Goal: Task Accomplishment & Management: Use online tool/utility

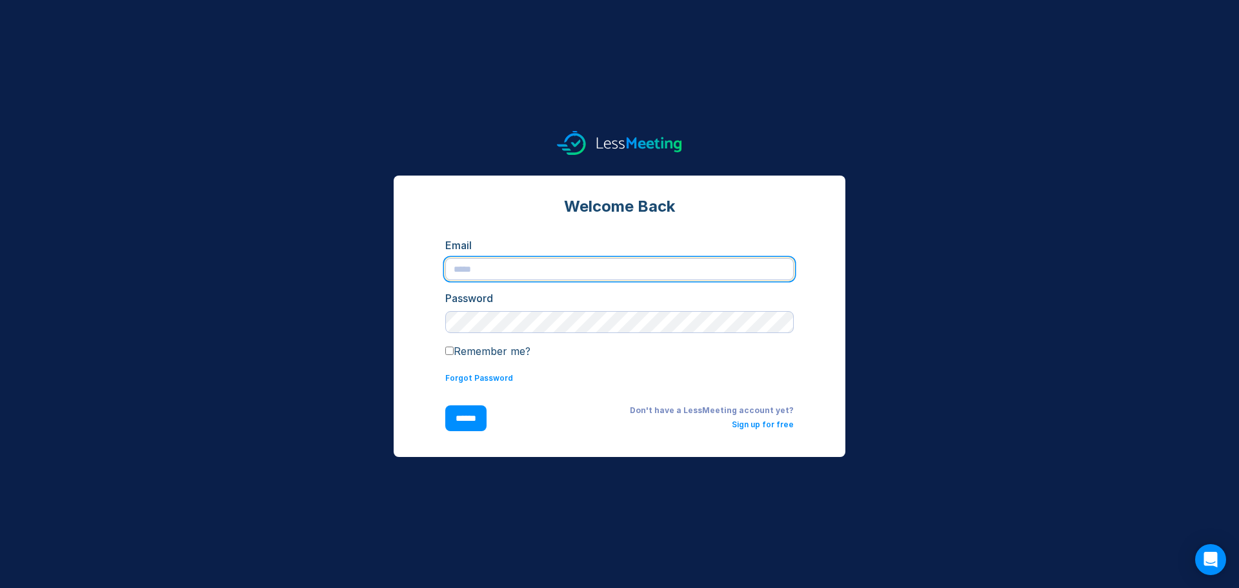
type input "**********"
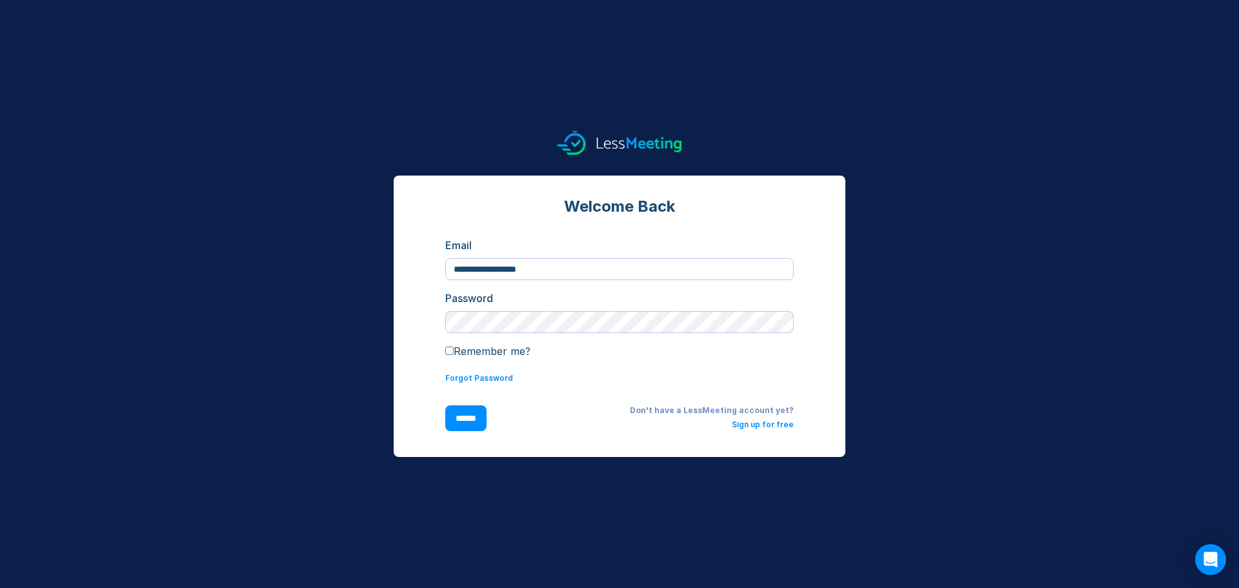
click at [469, 417] on input "******" at bounding box center [465, 418] width 41 height 26
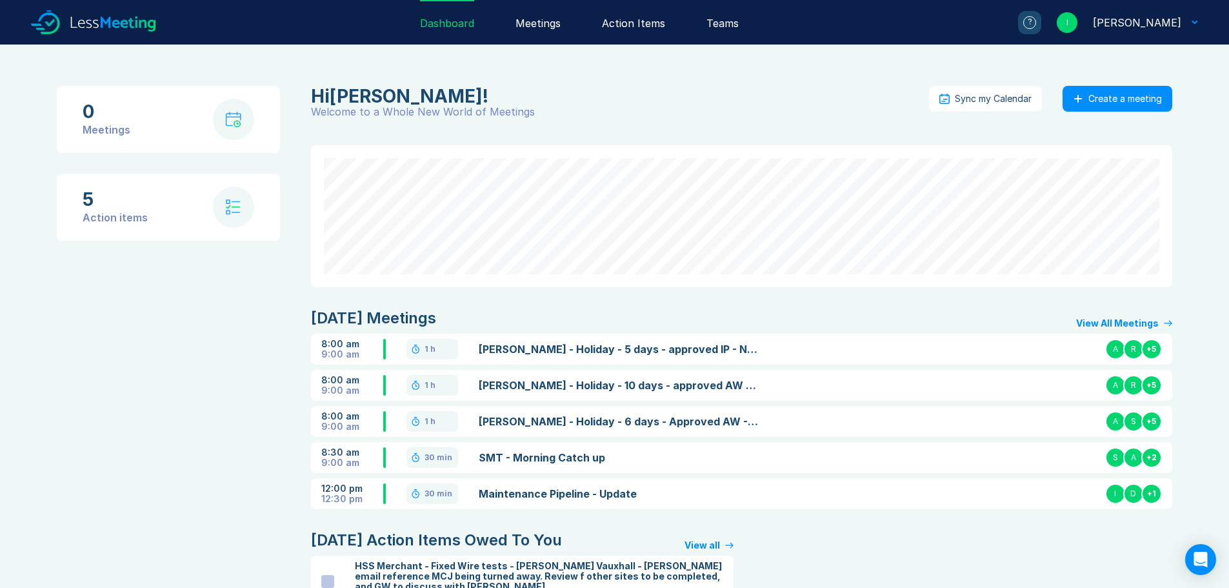
click at [557, 22] on div "Meetings" at bounding box center [538, 22] width 45 height 45
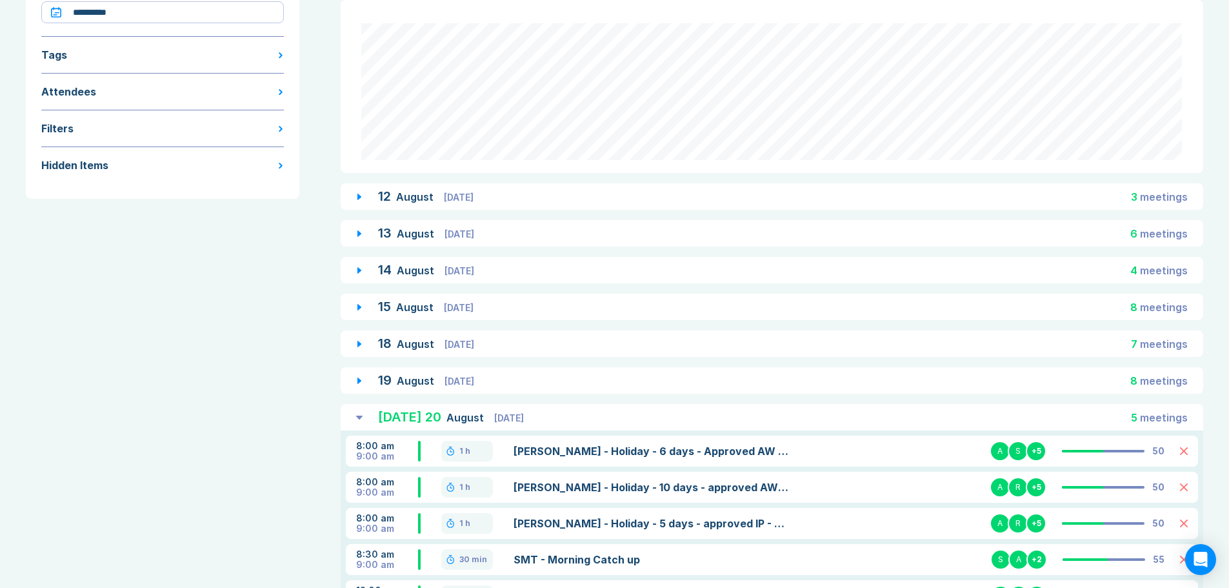
scroll to position [275, 0]
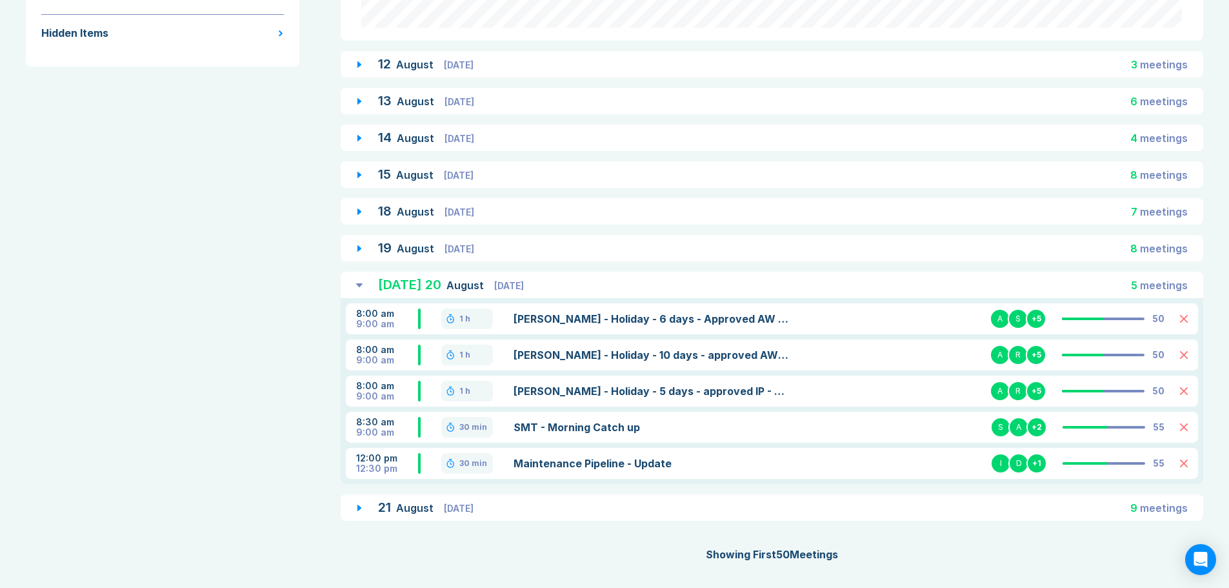
click at [474, 501] on div "21 August Thursday" at bounding box center [425, 507] width 95 height 16
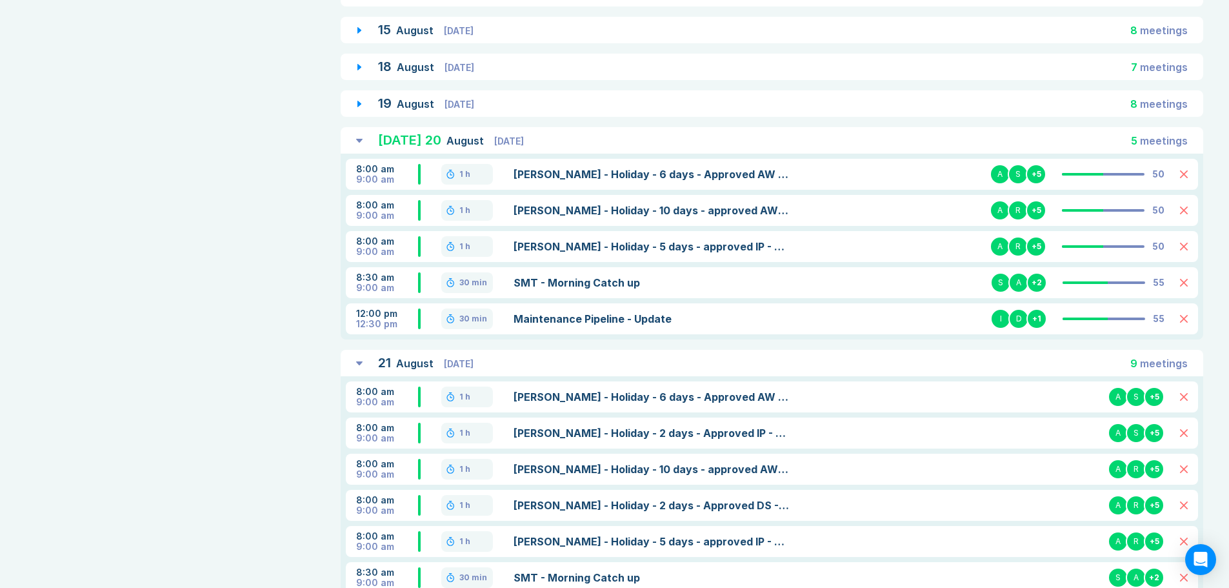
scroll to position [598, 0]
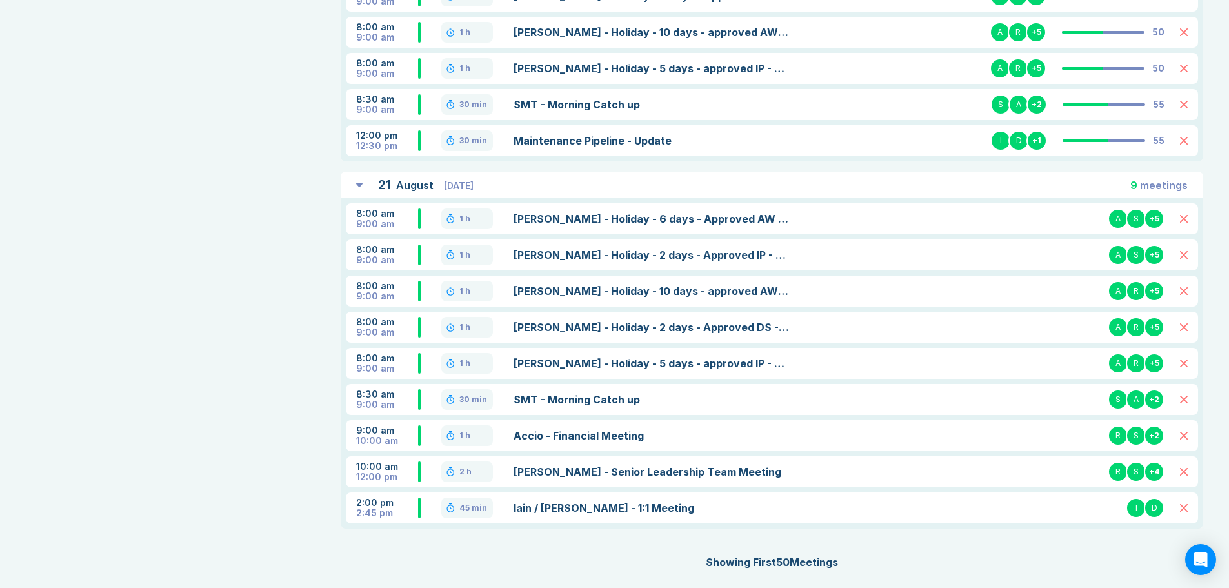
click at [564, 472] on link "Accio - Senior Leadership Team Meeting" at bounding box center [652, 471] width 277 height 15
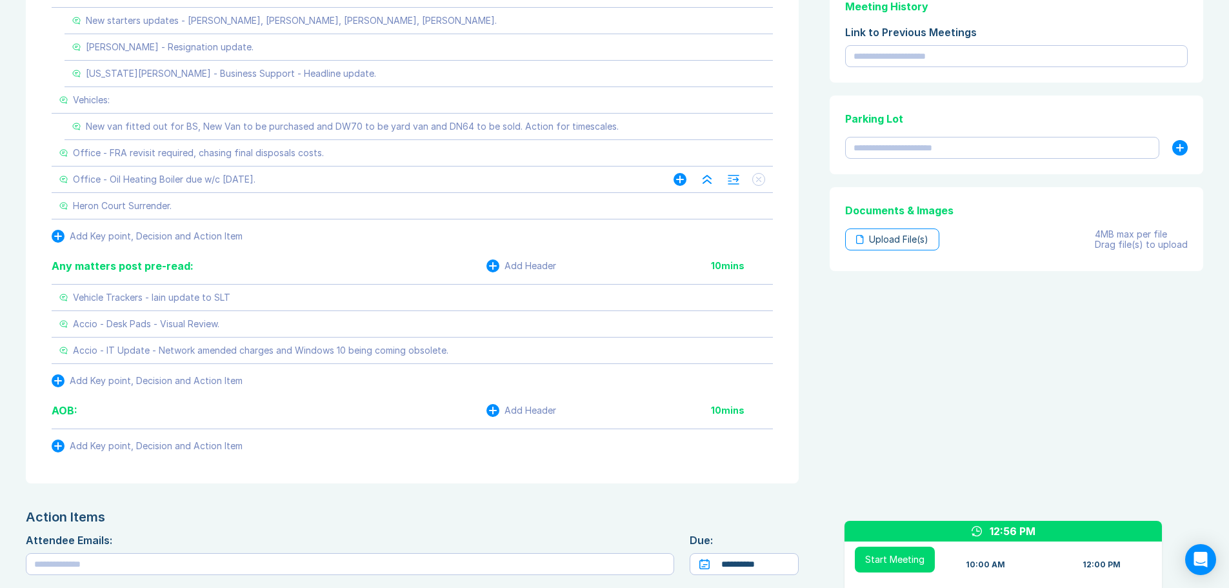
scroll to position [581, 0]
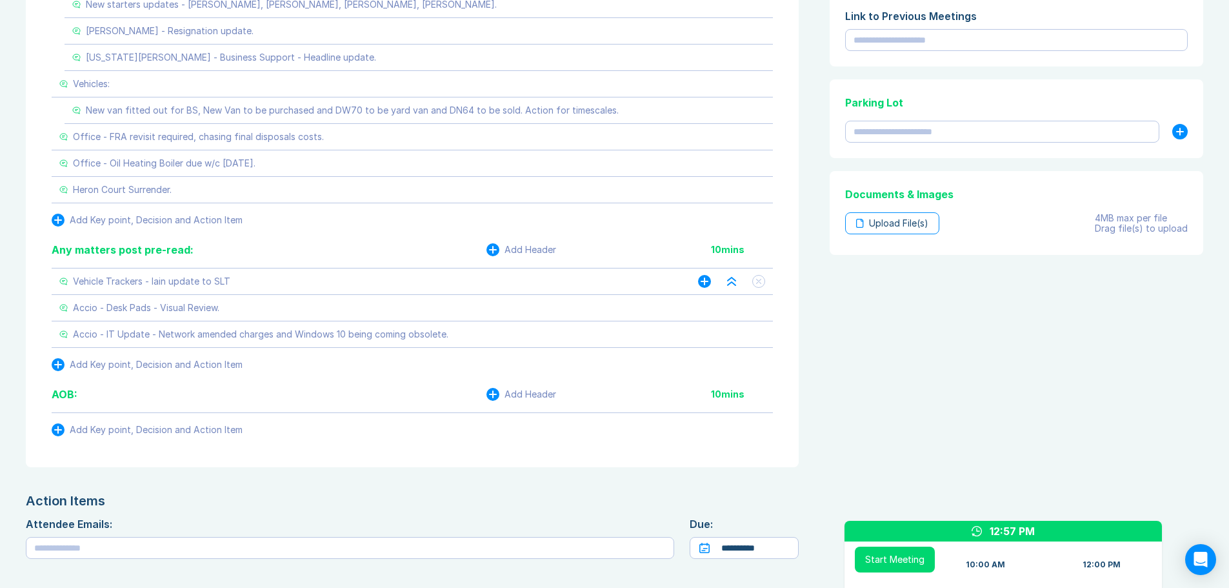
click at [276, 276] on div "Vehicle Trackers - Iain update to SLT" at bounding box center [365, 281] width 613 height 26
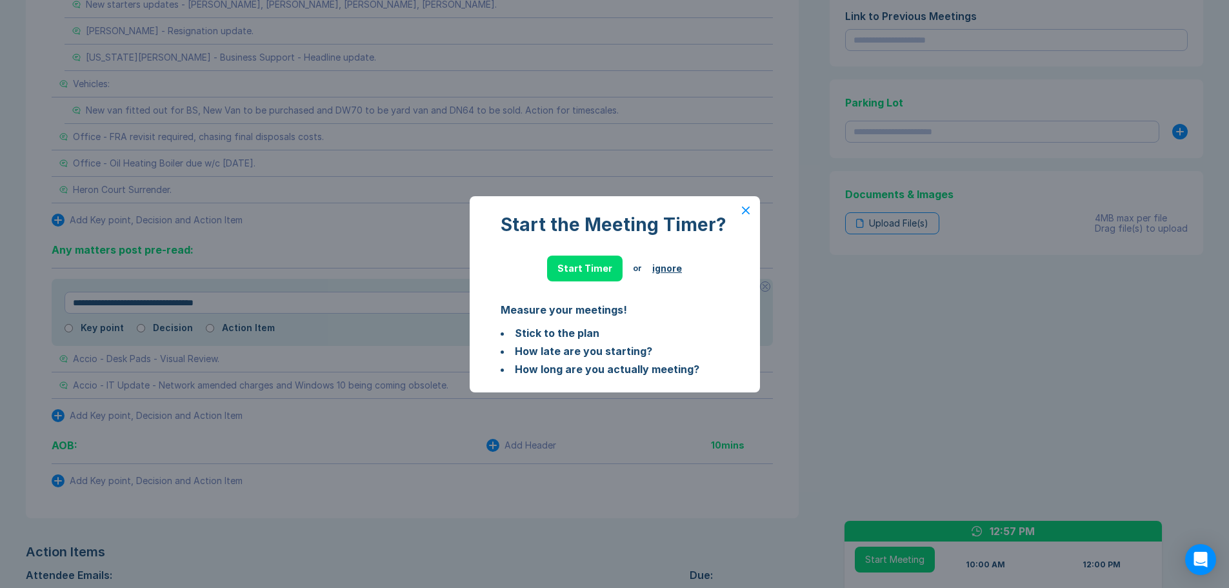
click at [745, 212] on icon at bounding box center [746, 210] width 8 height 8
type textarea "*"
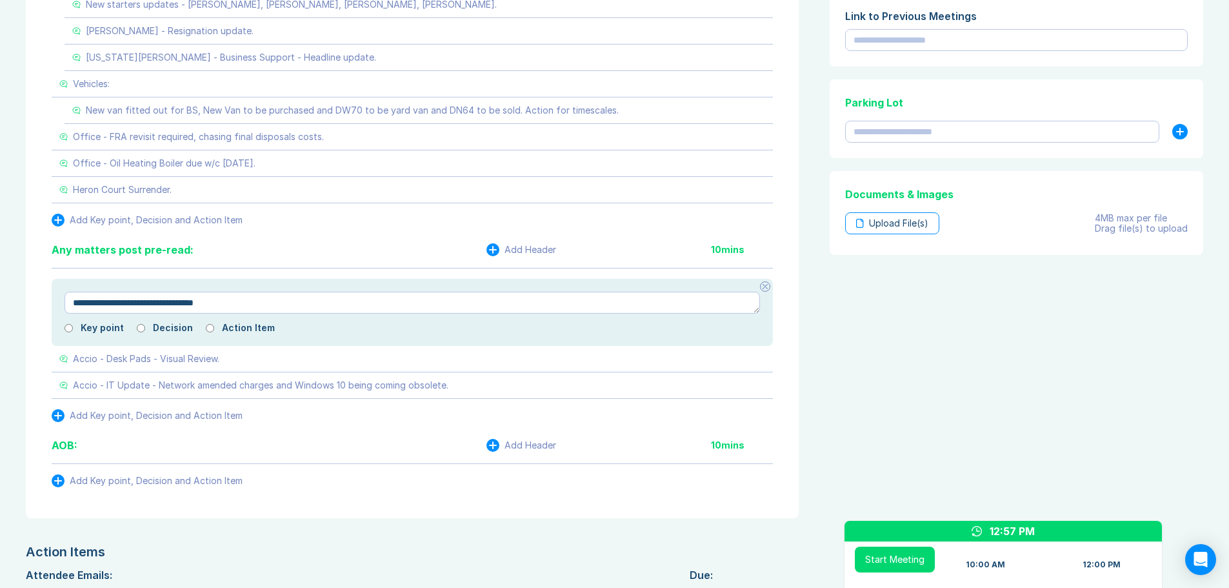
click at [894, 328] on div "Agenda View Invite Resend Agenda Meeting Goals To pick up a draggable item, pre…" at bounding box center [1014, 90] width 379 height 1056
